Goal: Transaction & Acquisition: Purchase product/service

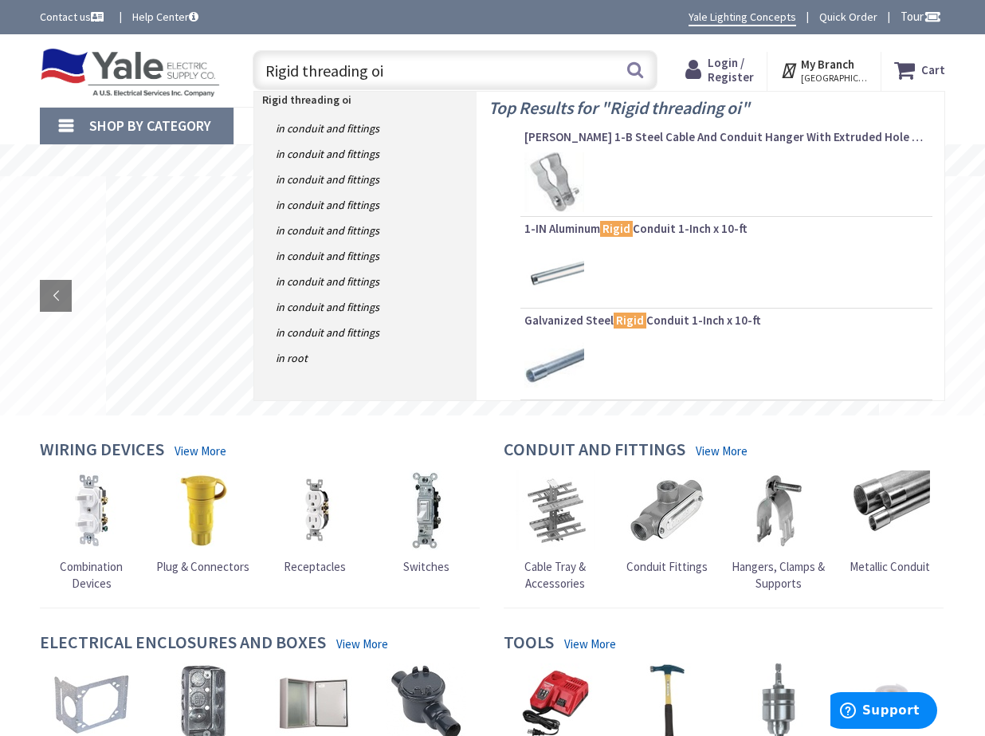
type input "Rigid threading oil"
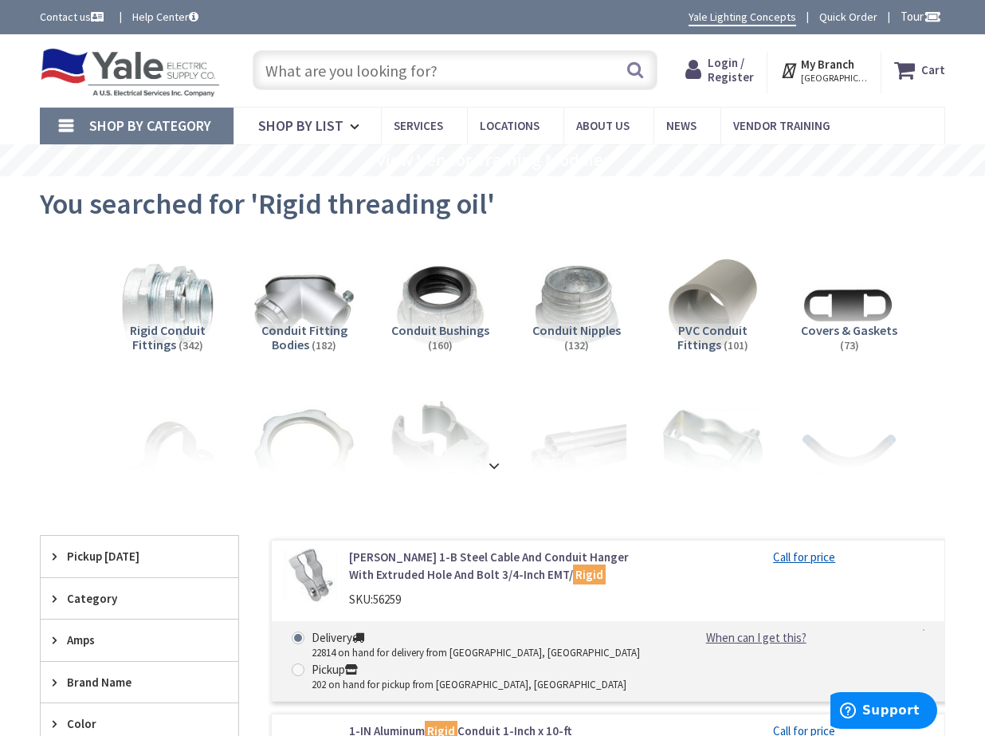
click at [414, 77] on input "text" at bounding box center [455, 70] width 405 height 40
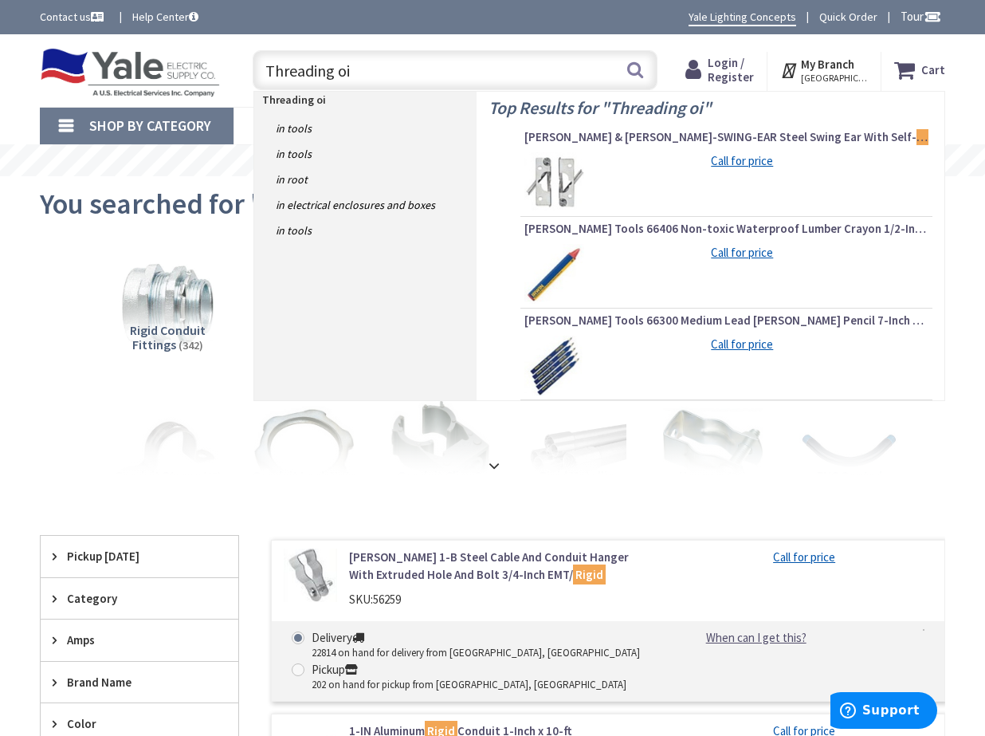
type input "Threading oil"
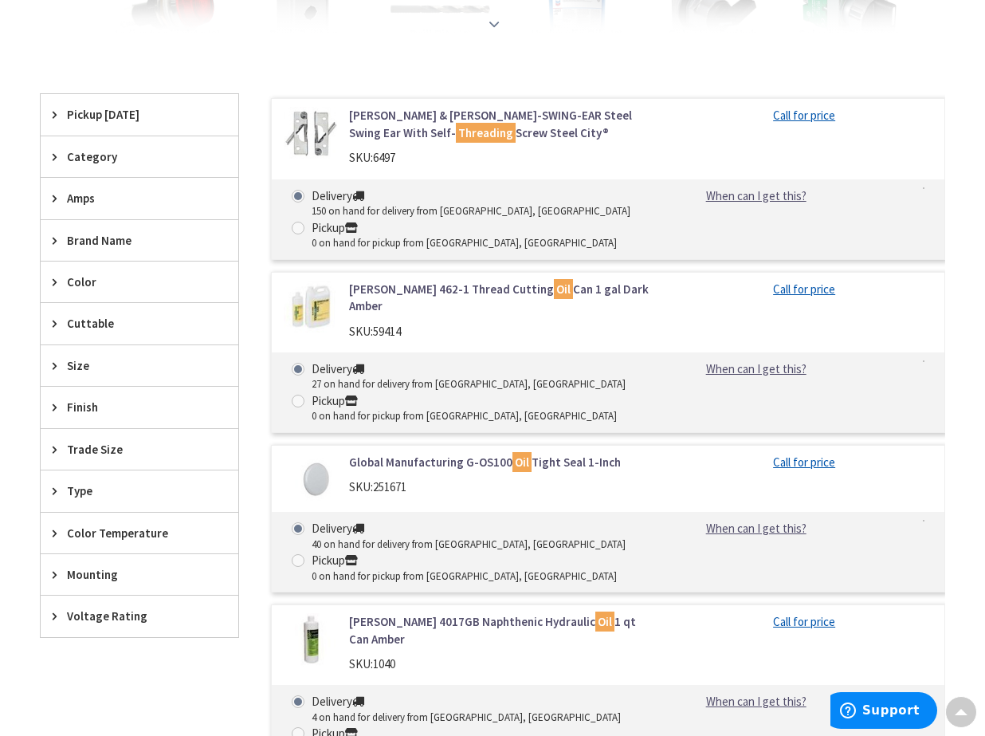
scroll to position [438, 0]
